Goal: Information Seeking & Learning: Compare options

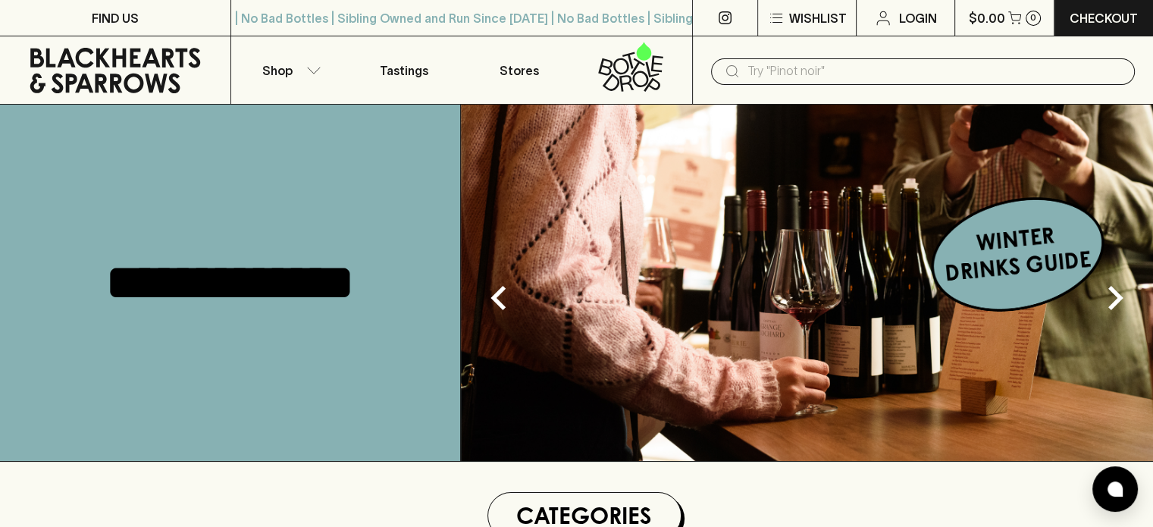
click at [764, 71] on input "text" at bounding box center [935, 71] width 375 height 24
click at [868, 42] on div "​" at bounding box center [922, 70] width 461 height 68
click at [728, 72] on icon at bounding box center [732, 71] width 18 height 18
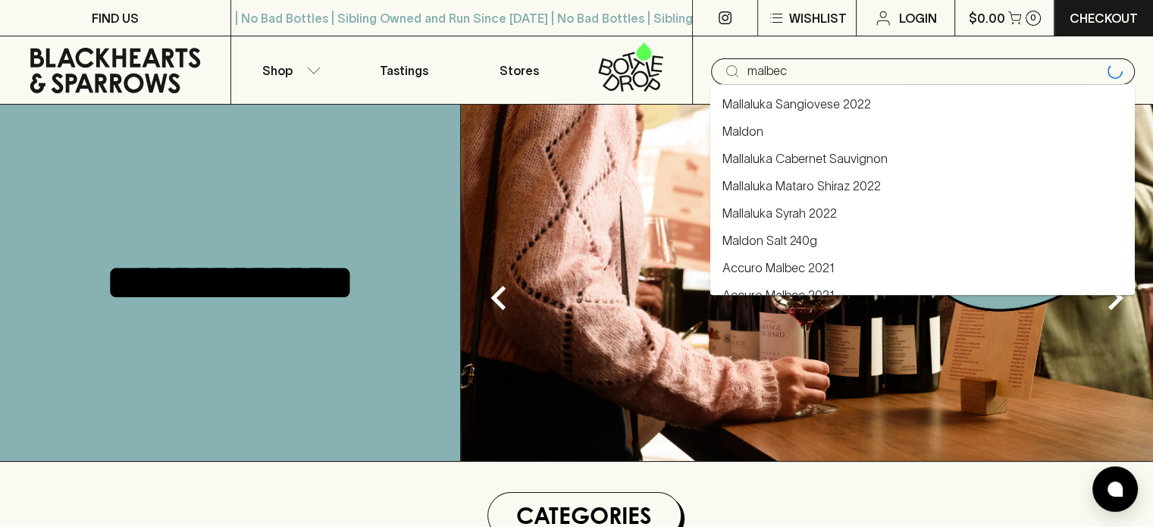
type input "malbec"
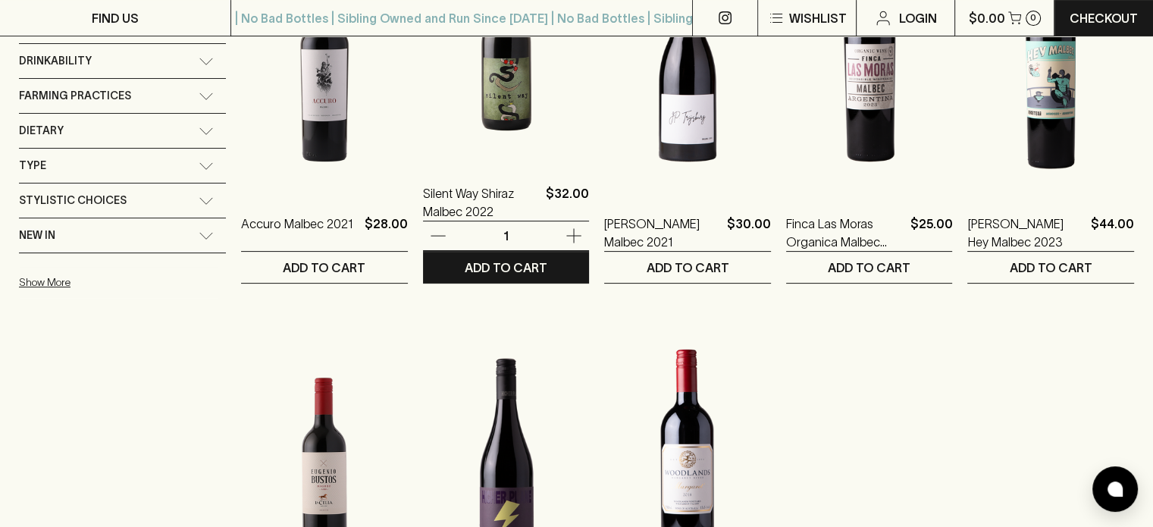
scroll to position [303, 0]
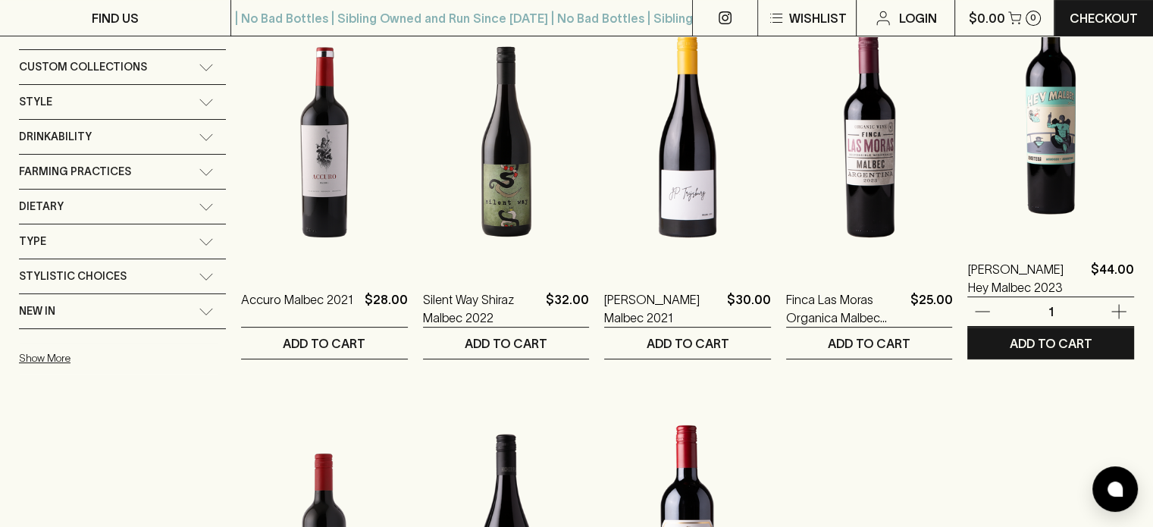
click at [1050, 152] on img at bounding box center [1051, 104] width 167 height 265
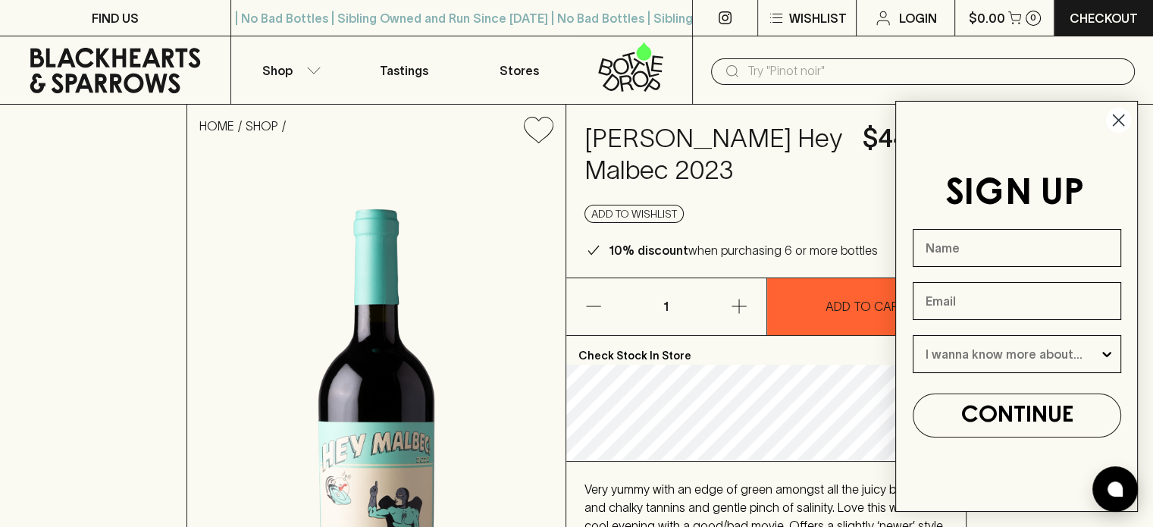
click at [1119, 119] on icon "Close dialog" at bounding box center [1119, 120] width 11 height 11
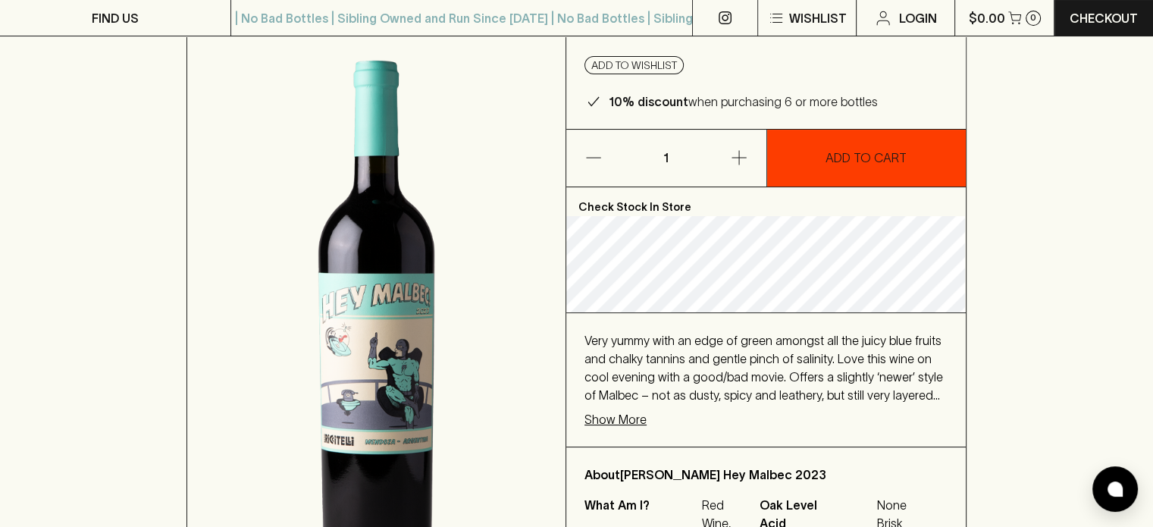
scroll to position [152, 0]
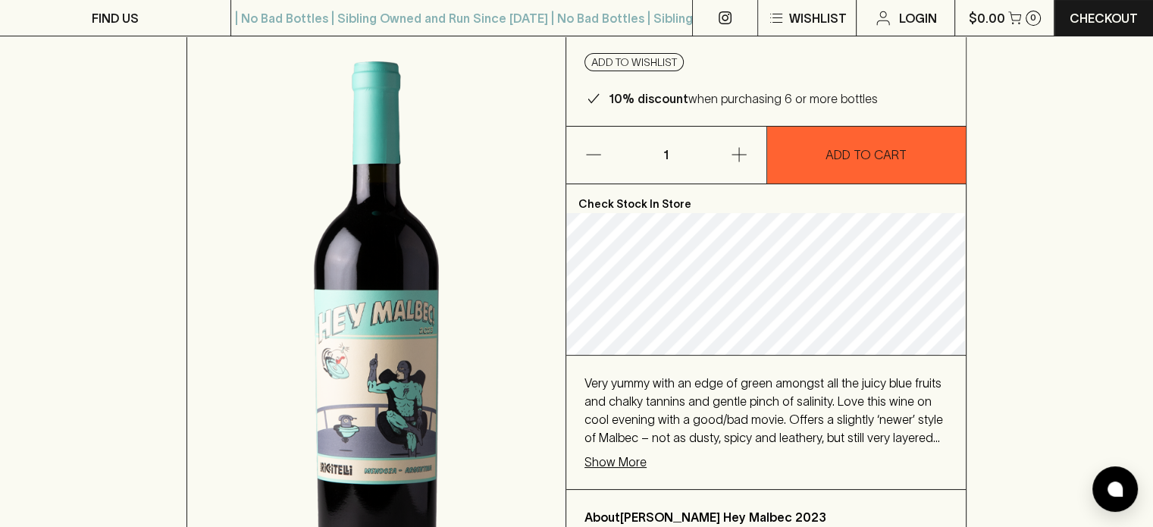
click at [628, 463] on p "Show More" at bounding box center [616, 462] width 62 height 18
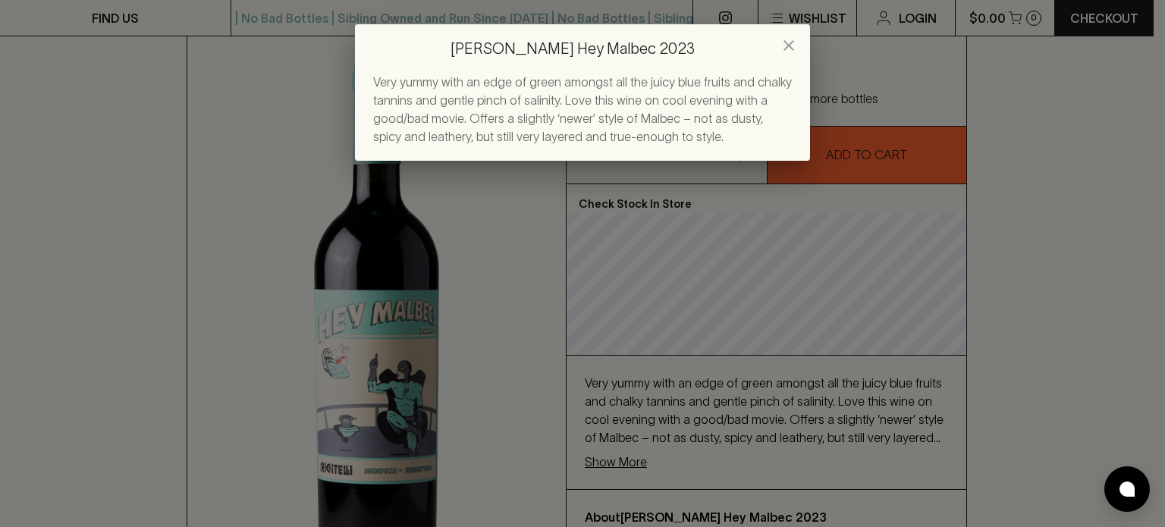
click at [796, 46] on icon "close" at bounding box center [789, 45] width 18 height 18
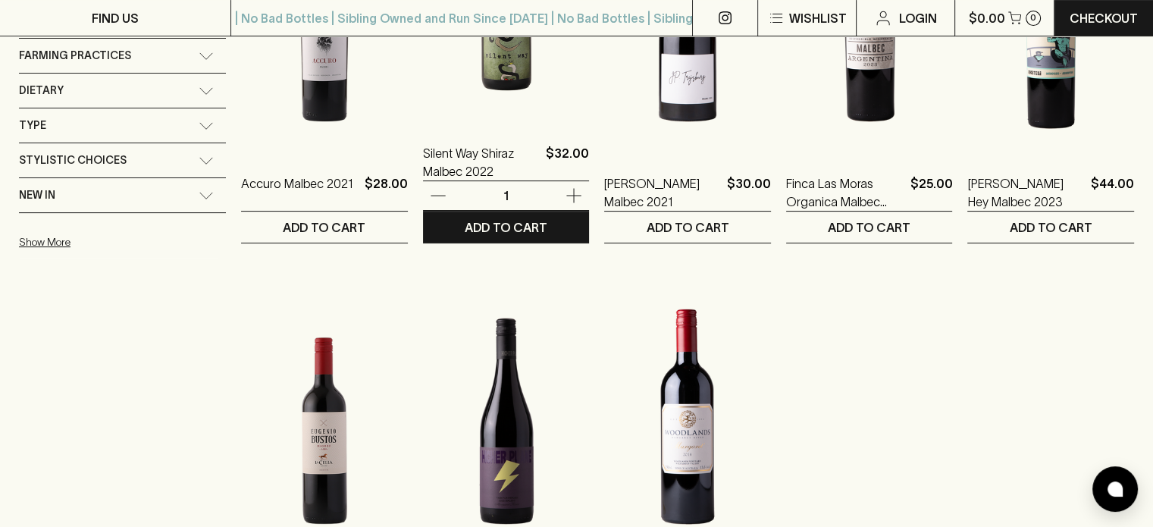
scroll to position [455, 0]
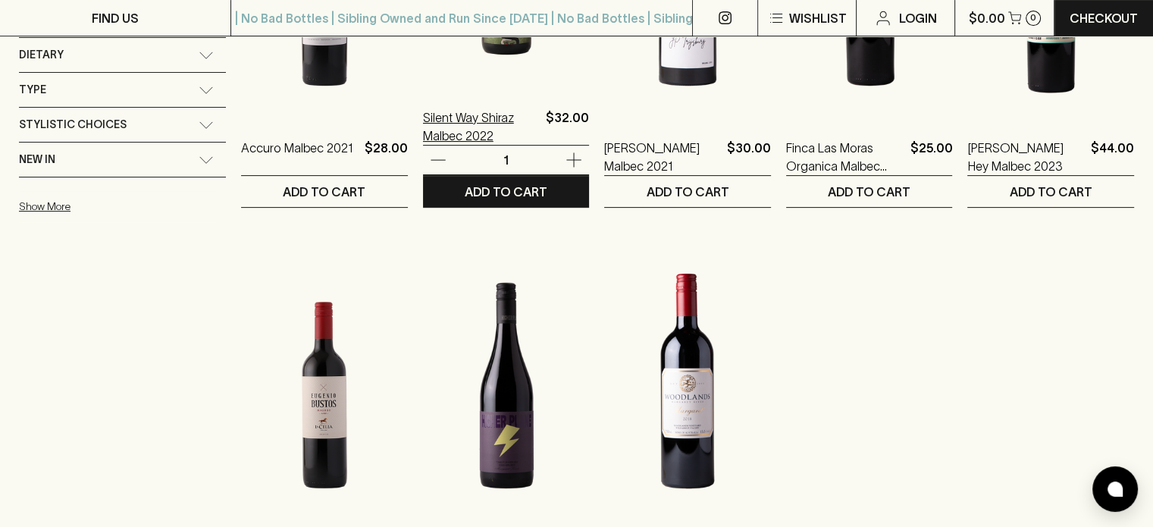
click at [464, 112] on p "Silent Way Shiraz Malbec 2022" at bounding box center [482, 126] width 118 height 36
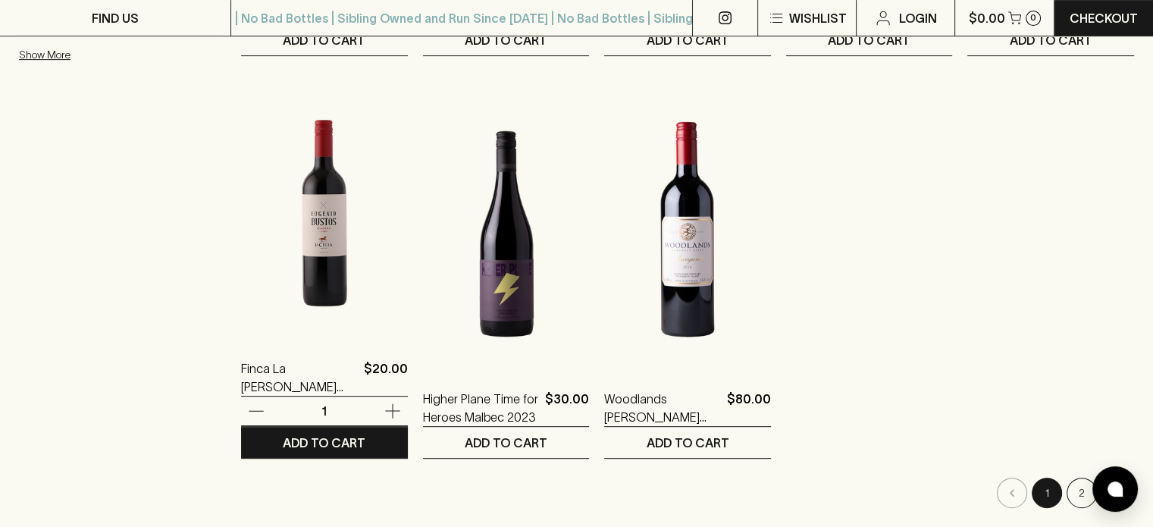
scroll to position [303, 0]
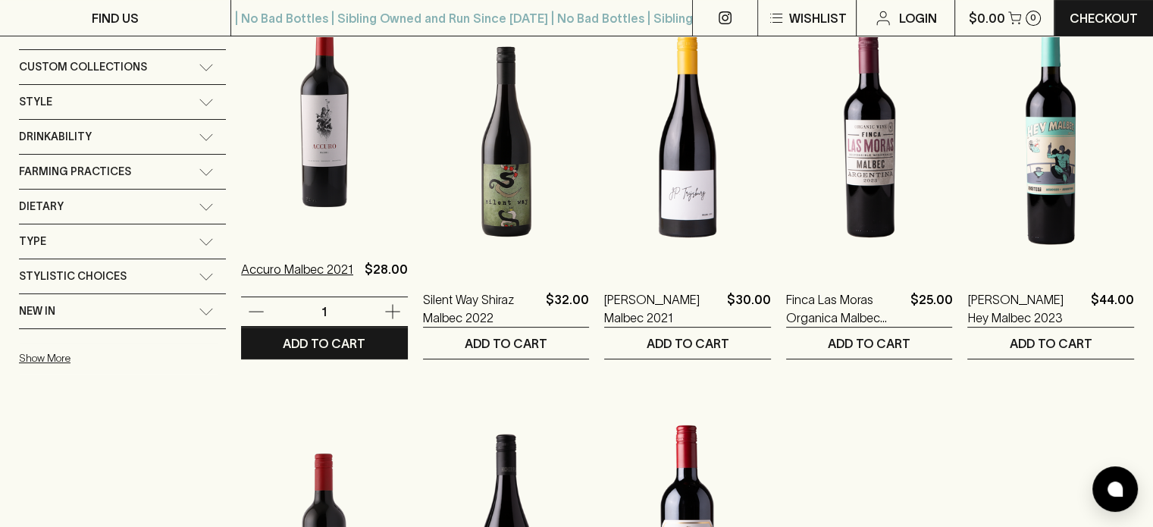
click at [298, 266] on p "Accuro Malbec 2021" at bounding box center [297, 278] width 112 height 36
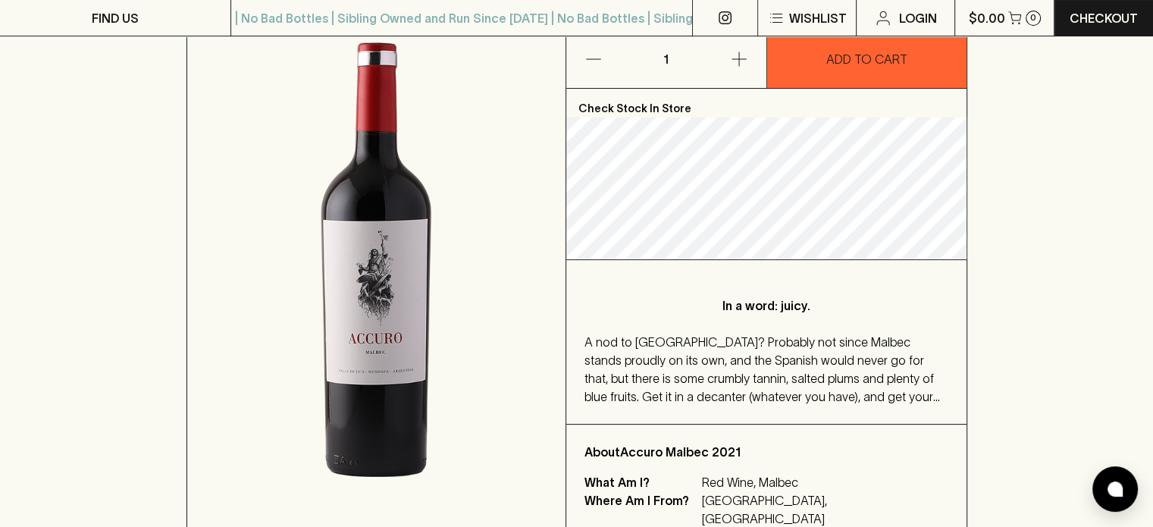
scroll to position [76, 0]
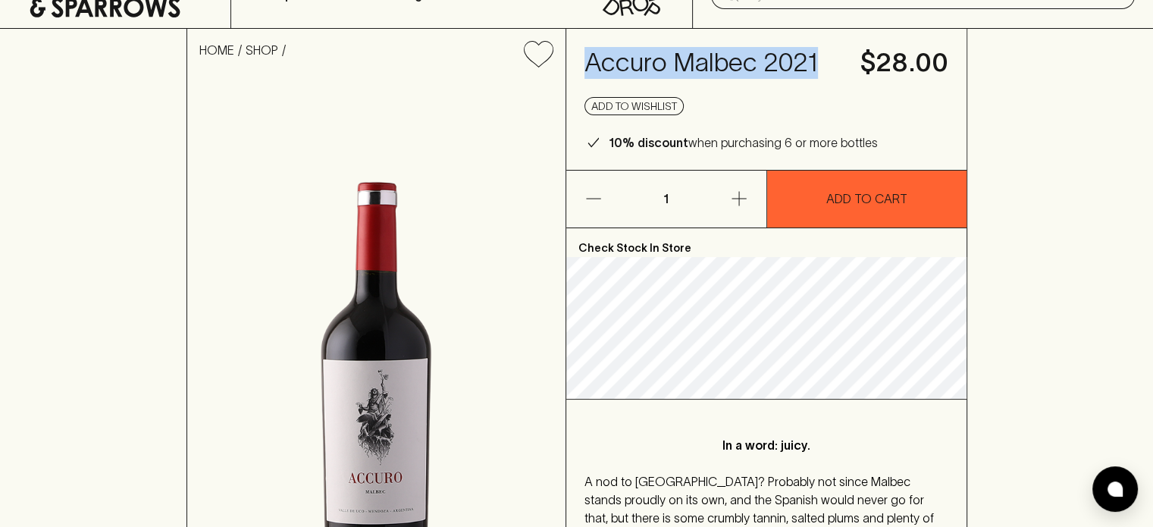
drag, startPoint x: 817, startPoint y: 69, endPoint x: 588, endPoint y: 72, distance: 229.0
click at [588, 72] on h4 "Accuro Malbec 2021" at bounding box center [714, 63] width 258 height 32
copy h4 "Accuro Malbec 2021"
